Goal: Find specific page/section: Find specific page/section

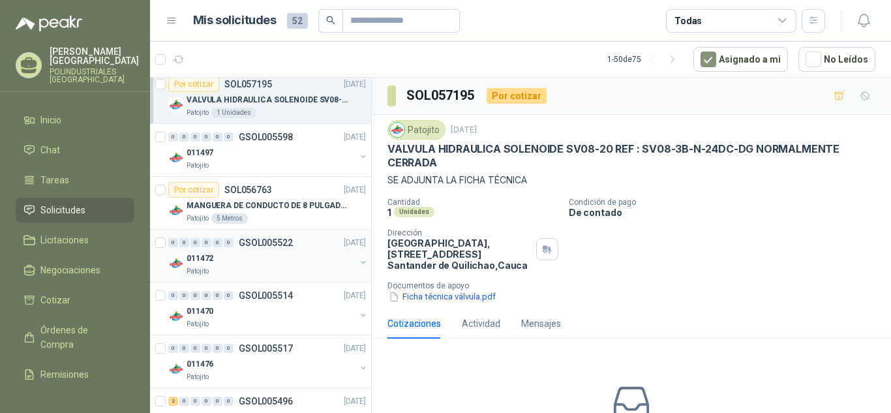
scroll to position [391, 0]
click at [325, 217] on div "Patojito 5 Metros" at bounding box center [276, 217] width 179 height 10
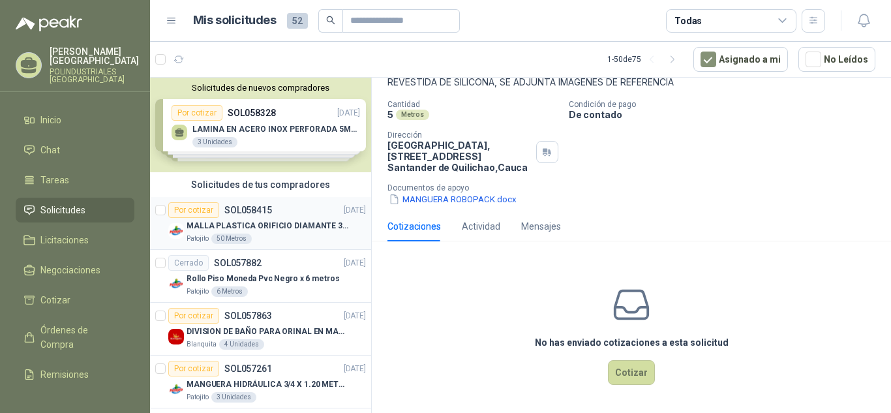
click at [292, 221] on p "MALLA PLASTICA ORIFICIO DIAMANTE 3MM" at bounding box center [268, 226] width 162 height 12
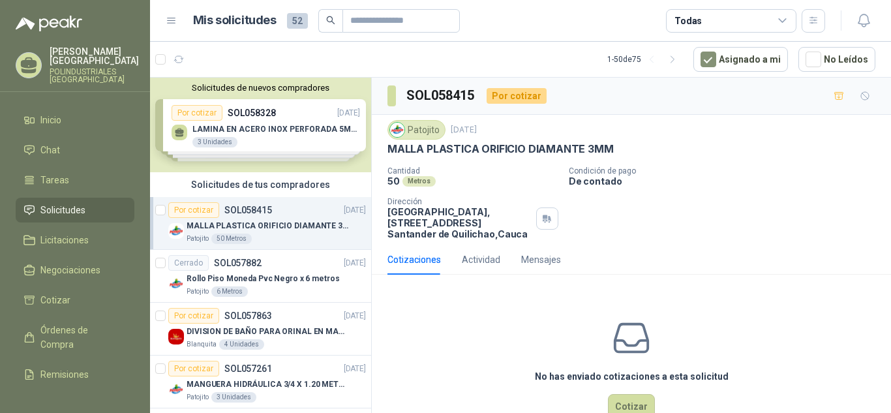
click at [292, 20] on span "52" at bounding box center [297, 21] width 21 height 16
click at [173, 18] on icon at bounding box center [172, 20] width 8 height 5
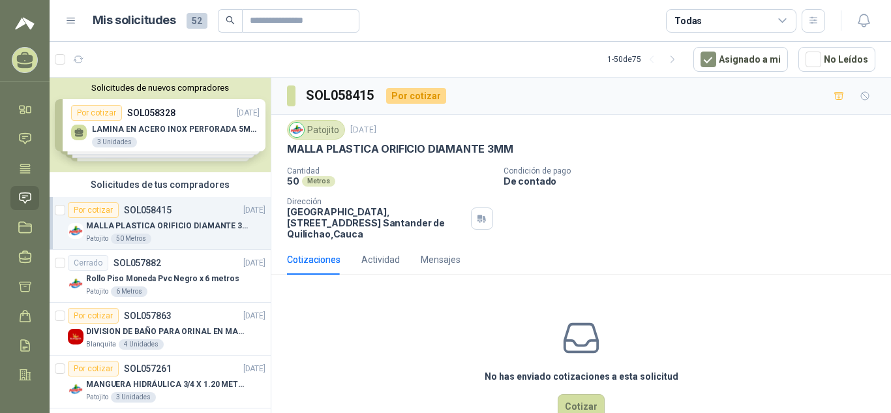
click at [67, 18] on icon at bounding box center [71, 21] width 12 height 12
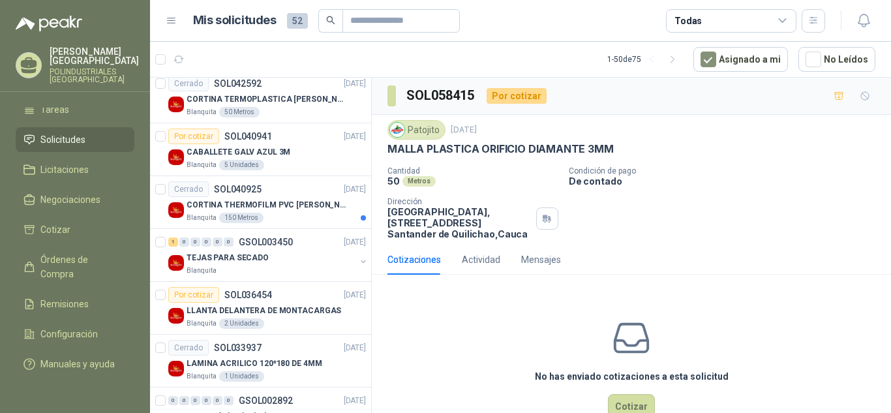
scroll to position [2058, 0]
